Goal: Task Accomplishment & Management: Manage account settings

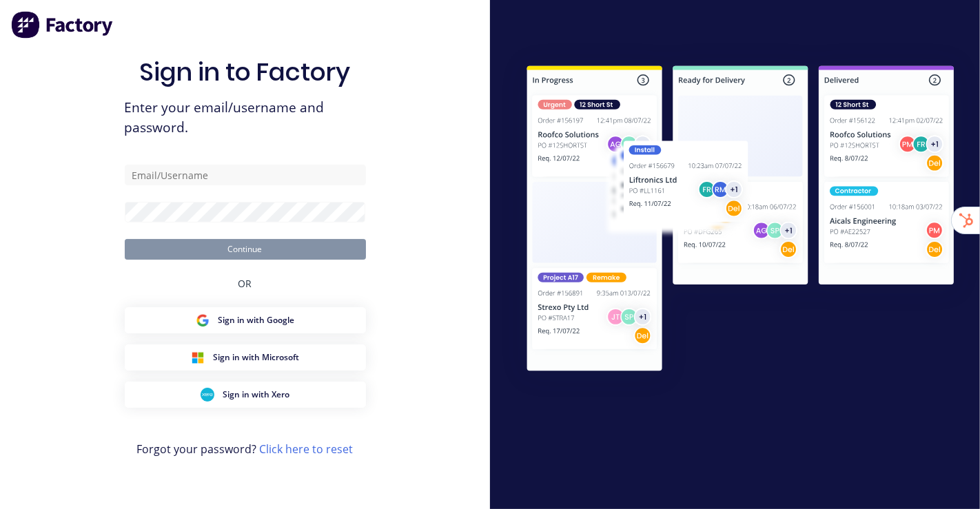
type input "[EMAIL_ADDRESS][DOMAIN_NAME]"
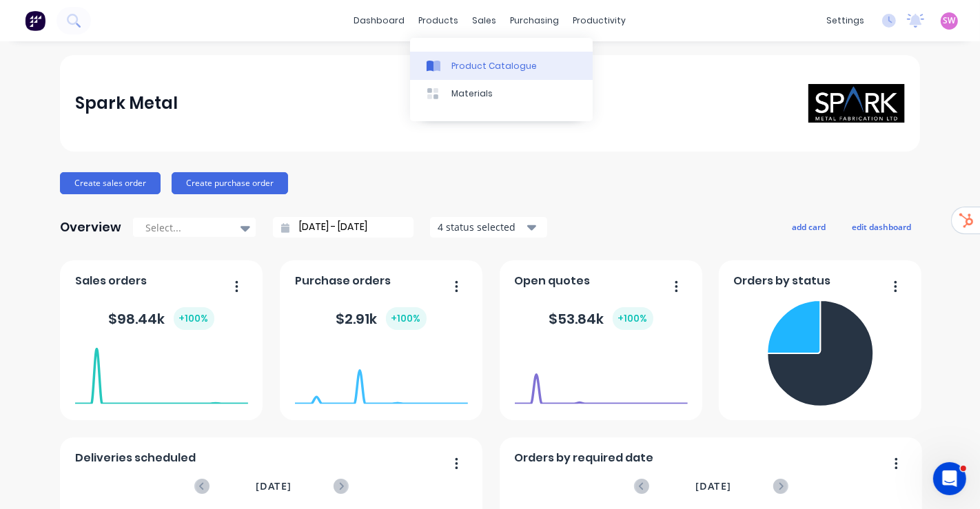
click at [447, 70] on div at bounding box center [437, 66] width 21 height 12
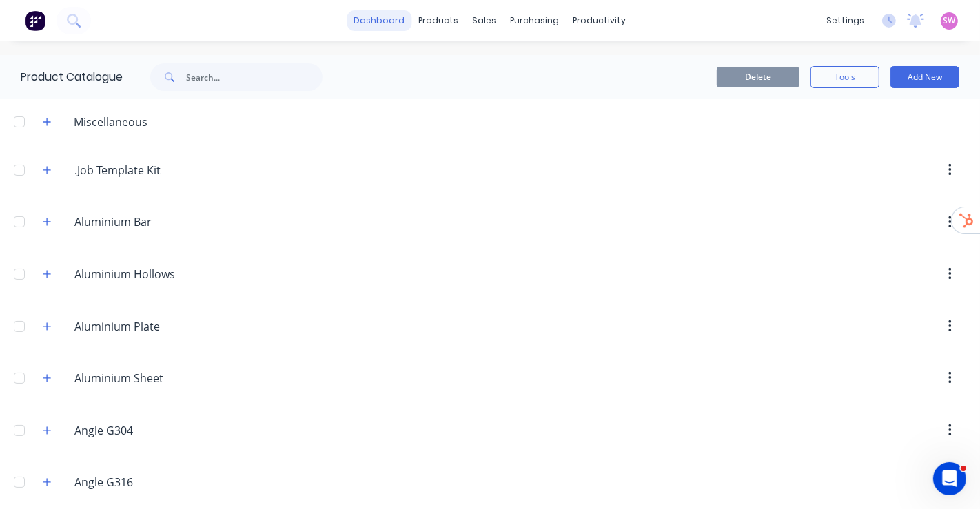
click at [386, 30] on link "dashboard" at bounding box center [379, 20] width 65 height 21
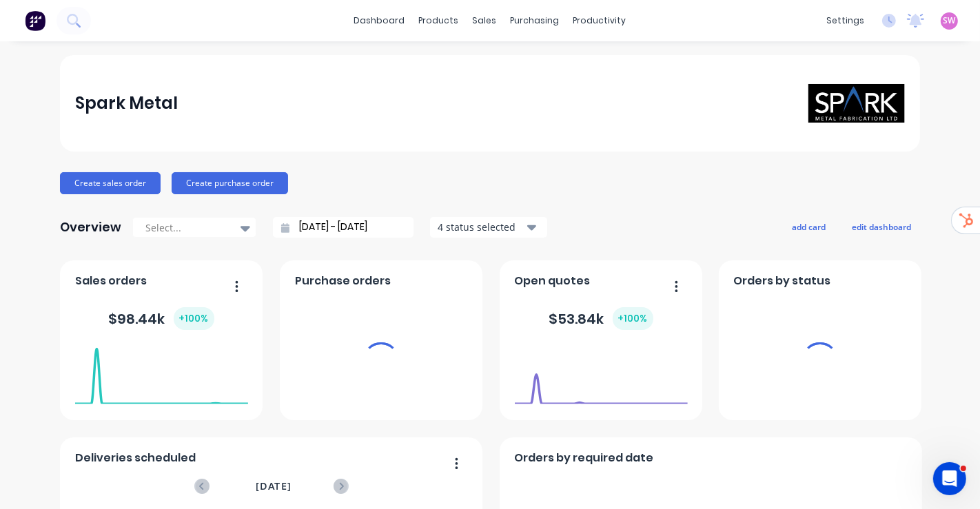
click at [926, 23] on div "settings No new notifications Mark all as read You have no notifications SW Spa…" at bounding box center [900, 20] width 161 height 21
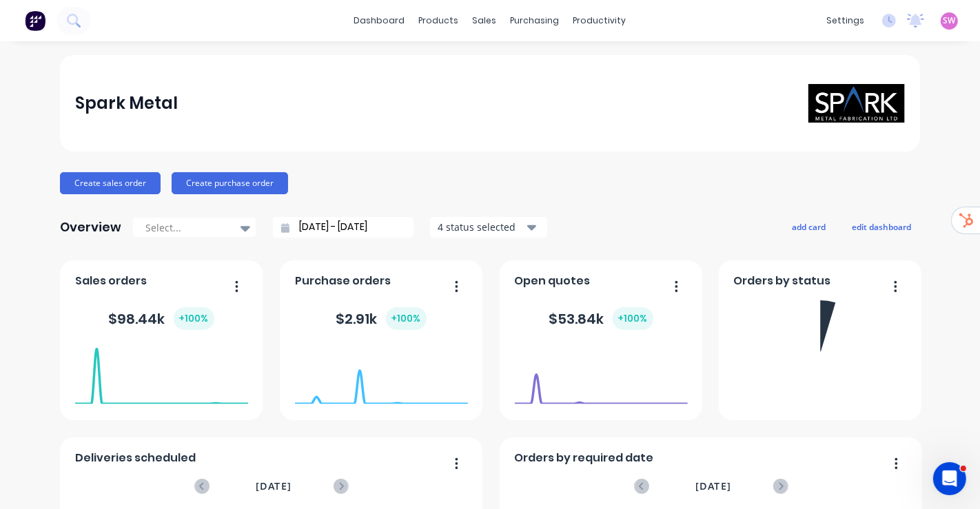
click at [944, 23] on span "SW" at bounding box center [950, 20] width 12 height 12
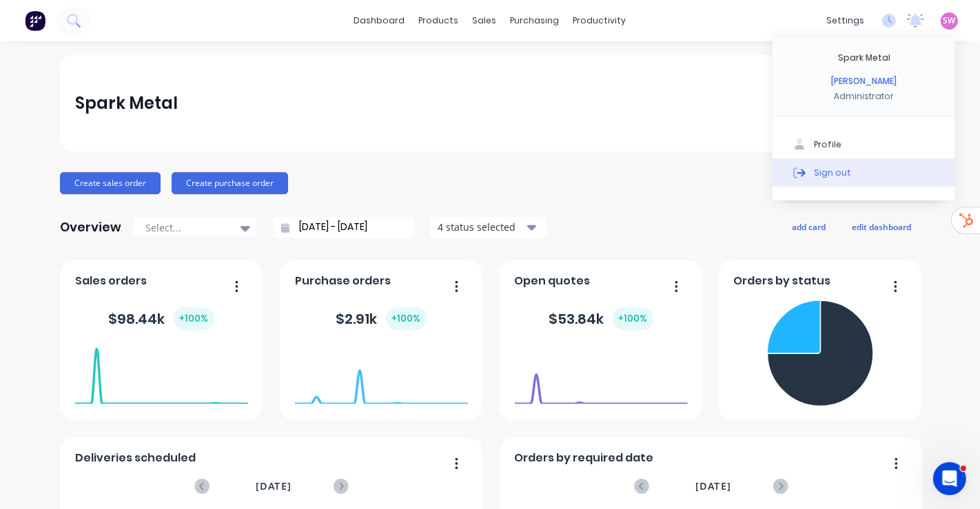
click at [834, 172] on div "Sign out" at bounding box center [832, 172] width 37 height 12
